Goal: Navigation & Orientation: Find specific page/section

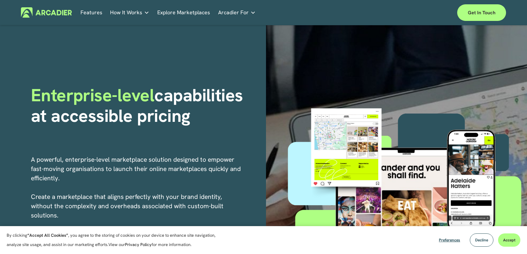
click at [177, 12] on link "Explore Marketplaces" at bounding box center [183, 12] width 53 height 10
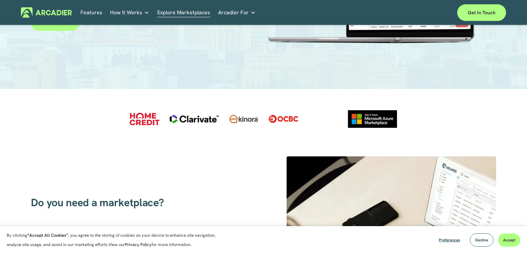
scroll to position [133, 0]
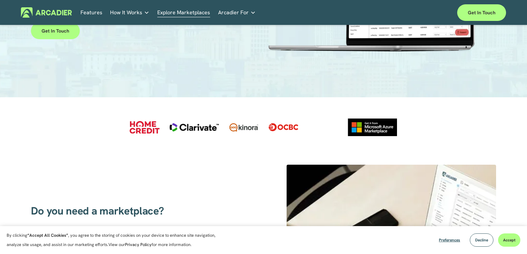
click at [369, 127] on div at bounding box center [373, 127] width 50 height 17
click at [304, 128] on div at bounding box center [263, 122] width 527 height 50
click at [277, 129] on div at bounding box center [284, 127] width 30 height 8
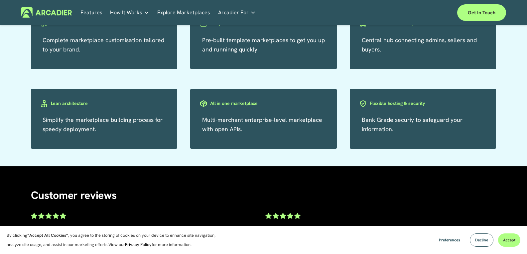
scroll to position [1130, 0]
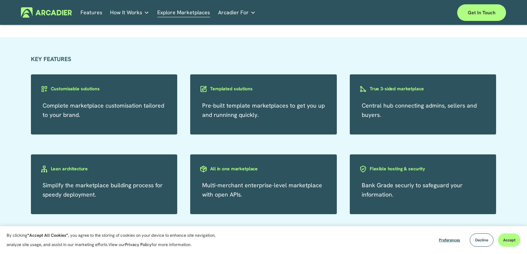
click at [0, 0] on link "Auto Parts We streamline and improve operations through our Auto Parts market p…" at bounding box center [0, 0] width 0 height 0
